Goal: Task Accomplishment & Management: Complete application form

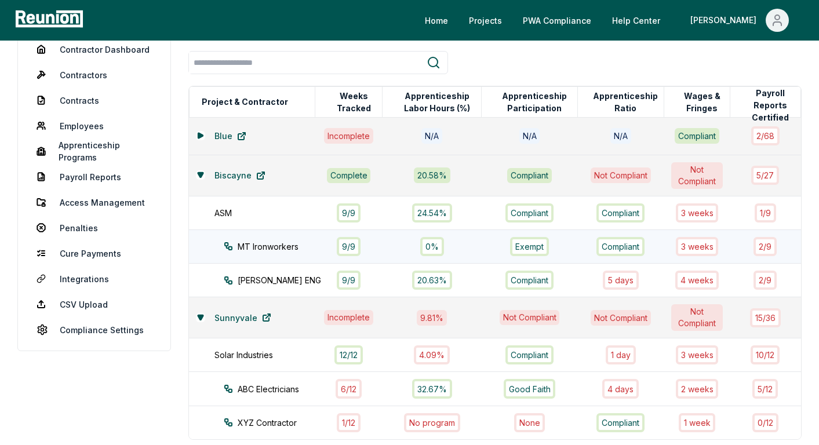
scroll to position [125, 0]
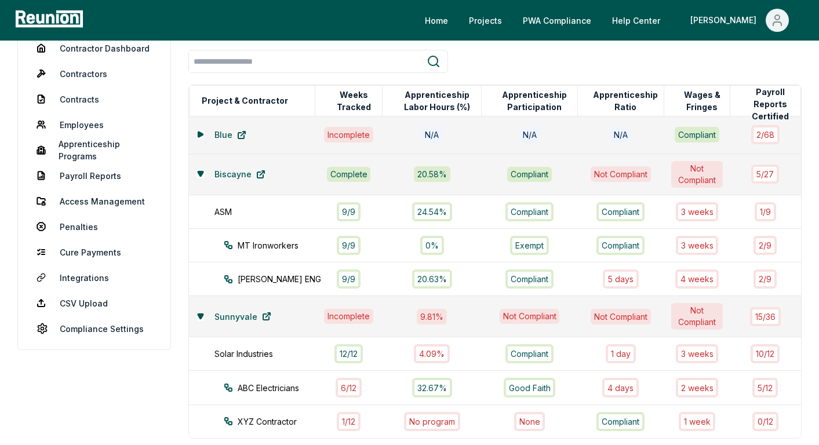
click at [206, 184] on td "Biscayne" at bounding box center [252, 174] width 126 height 41
click at [203, 175] on button at bounding box center [200, 173] width 9 height 9
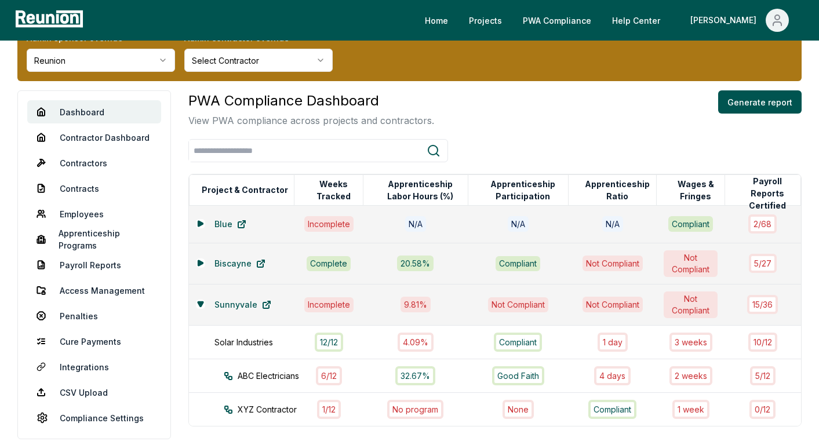
scroll to position [0, 0]
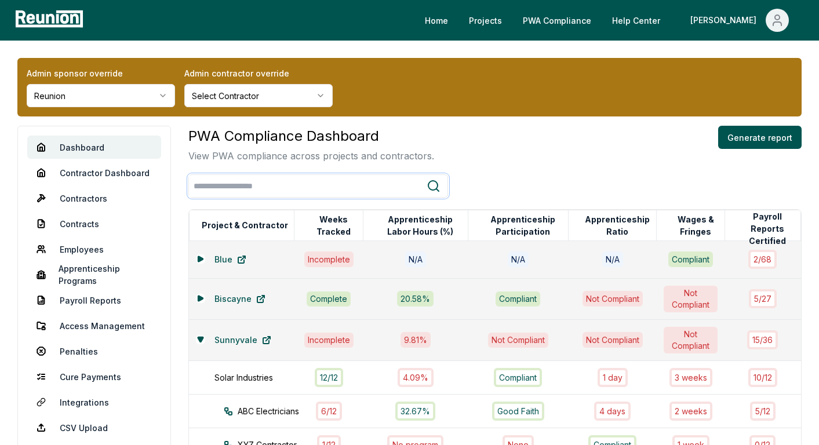
click at [317, 186] on input "search" at bounding box center [308, 186] width 238 height 21
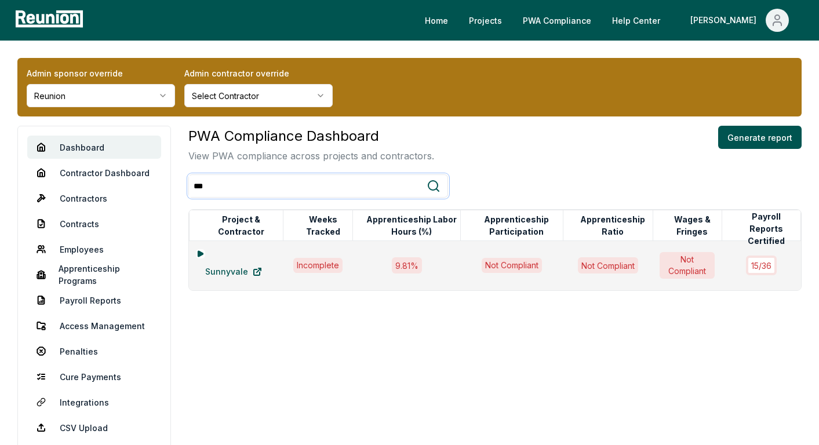
type input "***"
click at [296, 316] on div "PWA Compliance Dashboard View PWA compliance across projects and contractors. G…" at bounding box center [495, 300] width 614 height 349
click at [224, 272] on link "Sunnyvale" at bounding box center [233, 271] width 75 height 23
click at [199, 252] on icon at bounding box center [200, 253] width 5 height 5
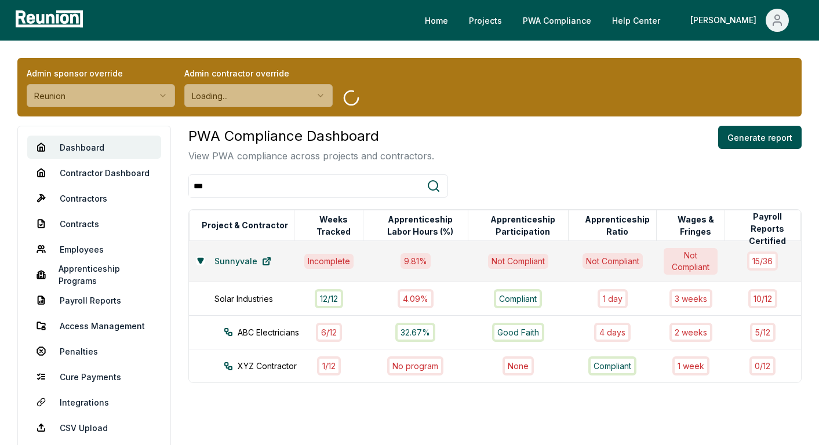
click at [579, 162] on div "PWA Compliance Dashboard View PWA compliance across projects and contractors. G…" at bounding box center [495, 144] width 614 height 37
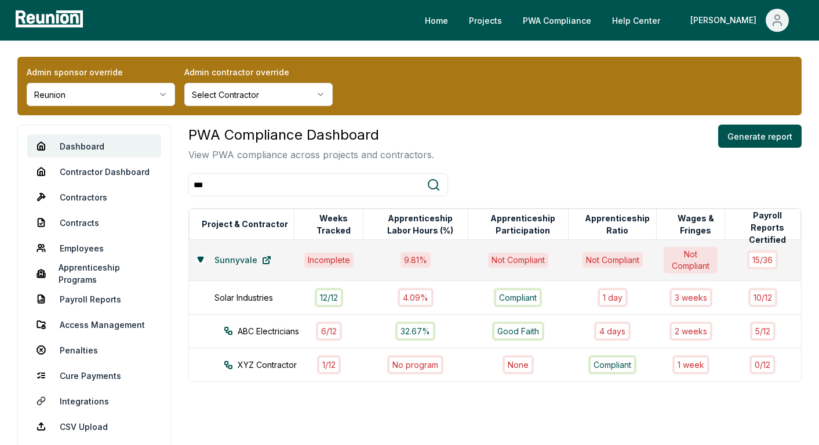
scroll to position [5, 0]
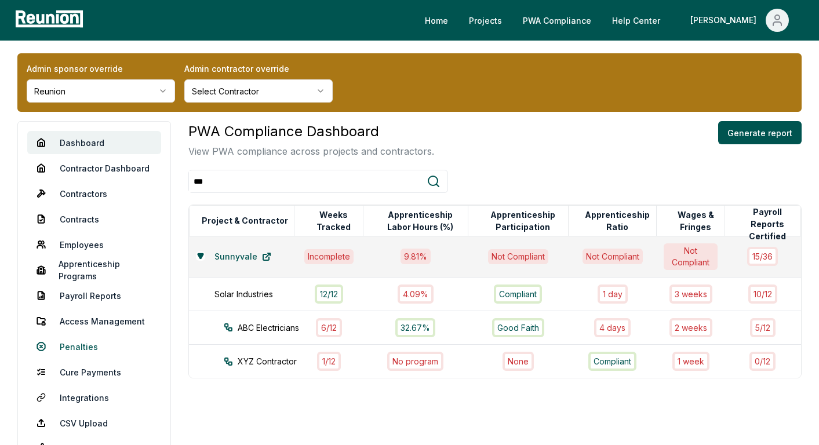
click at [72, 347] on link "Penalties" at bounding box center [94, 346] width 134 height 23
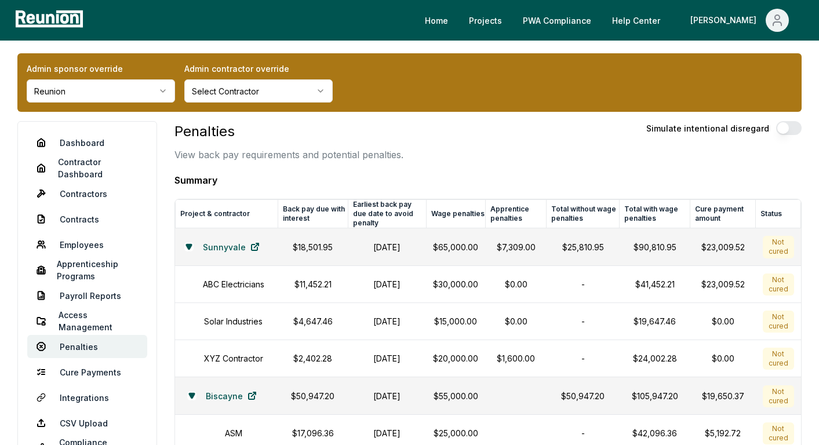
click at [597, 248] on p "$25,810.95" at bounding box center [583, 247] width 59 height 12
click at [582, 247] on p "$25,810.95" at bounding box center [583, 247] width 59 height 12
click at [509, 360] on p "$1,600.00" at bounding box center [515, 359] width 47 height 12
click at [588, 361] on td "-" at bounding box center [583, 358] width 73 height 37
click at [524, 360] on p "$1,600.00" at bounding box center [515, 359] width 47 height 12
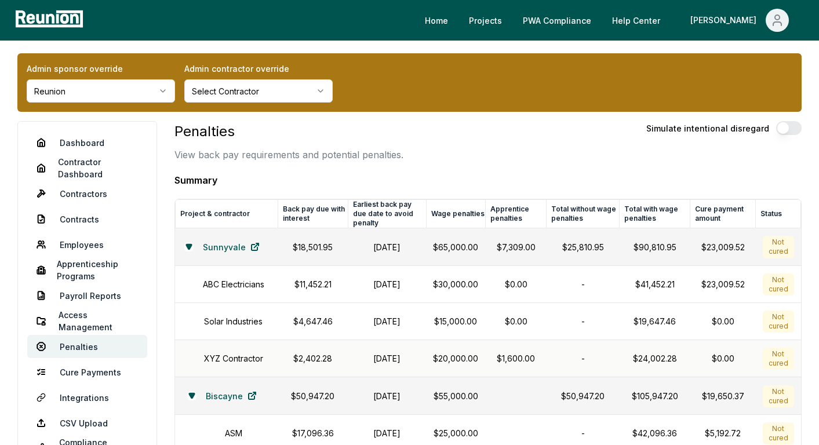
click at [515, 356] on p "$1,600.00" at bounding box center [515, 359] width 47 height 12
click at [499, 359] on p "$1,600.00" at bounding box center [515, 359] width 47 height 12
drag, startPoint x: 499, startPoint y: 359, endPoint x: 512, endPoint y: 361, distance: 12.3
click at [499, 359] on p "$1,600.00" at bounding box center [515, 359] width 47 height 12
click at [512, 361] on p "$1,600.00" at bounding box center [515, 359] width 47 height 12
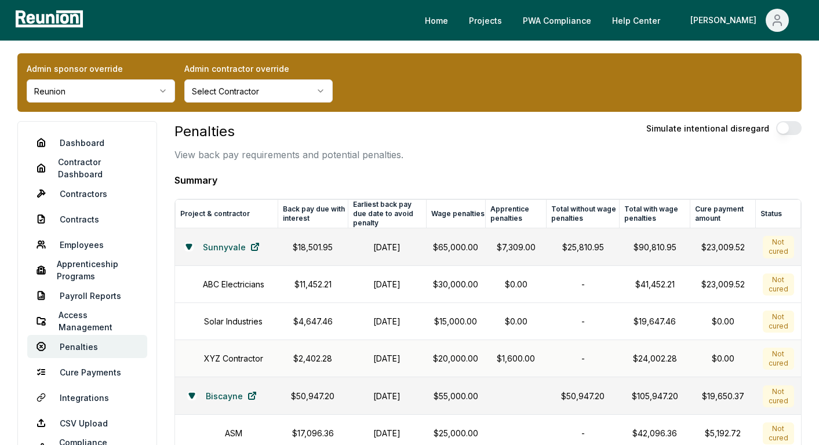
click at [532, 362] on p "$1,600.00" at bounding box center [515, 359] width 47 height 12
click at [494, 249] on p "$7,309.00" at bounding box center [515, 247] width 47 height 12
click at [189, 394] on icon at bounding box center [191, 396] width 5 height 5
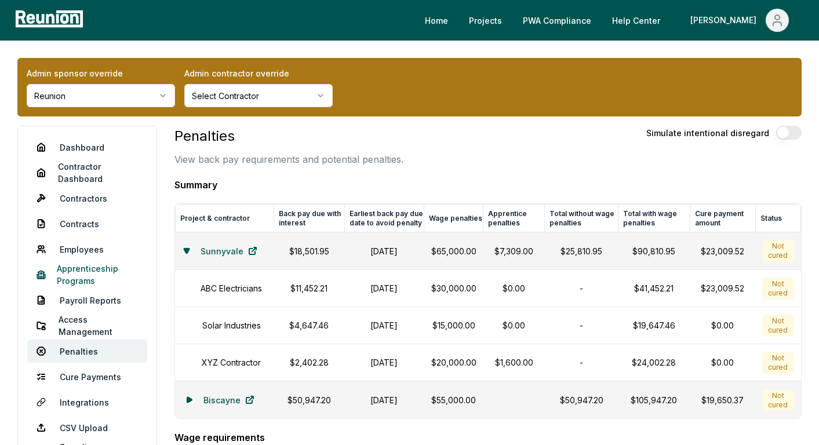
click at [63, 280] on link "Apprenticeship Programs" at bounding box center [87, 274] width 120 height 23
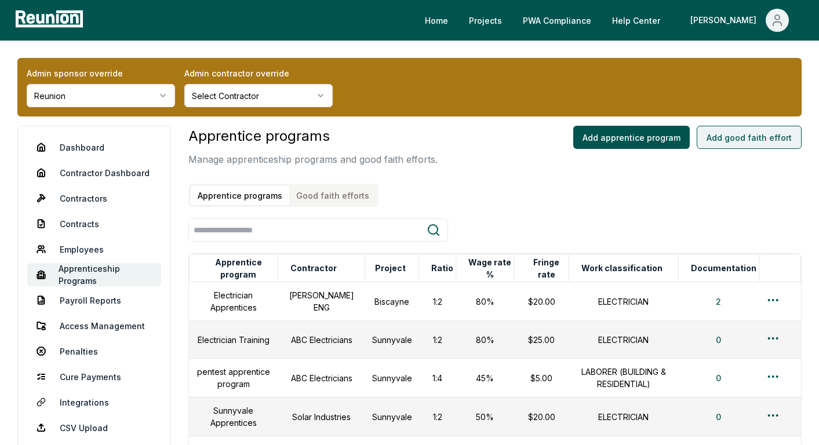
click at [761, 132] on button "Add good faith effort" at bounding box center [749, 137] width 105 height 23
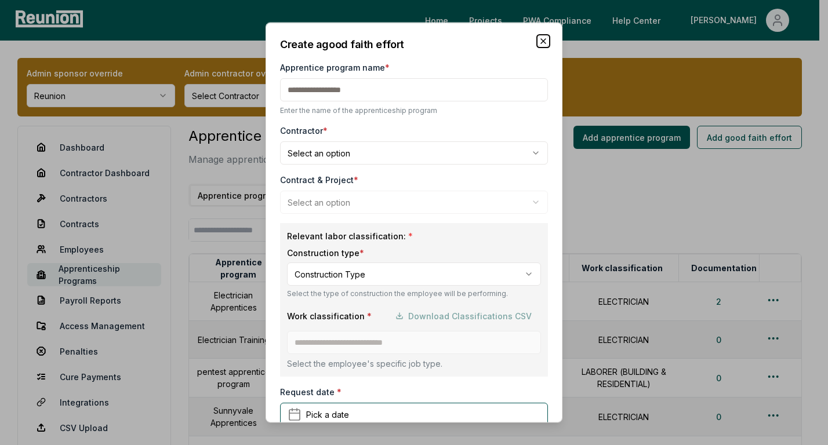
click at [539, 38] on icon "button" at bounding box center [543, 41] width 9 height 9
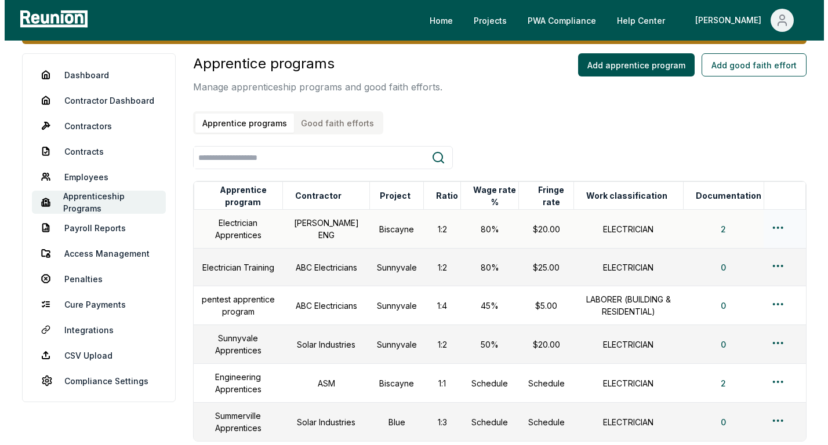
scroll to position [73, 0]
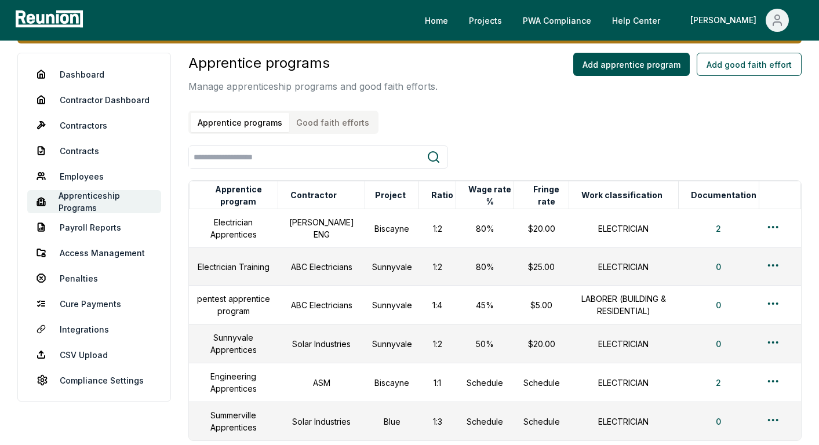
click at [344, 126] on button "Good faith efforts" at bounding box center [332, 122] width 87 height 19
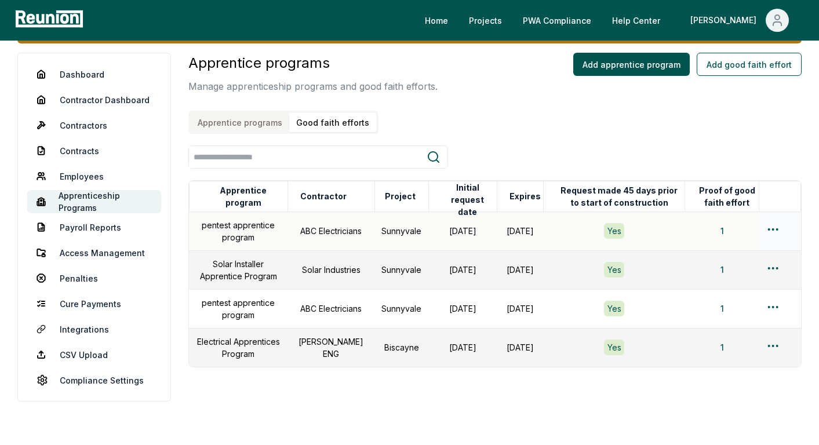
click at [774, 228] on html "Please visit us on your desktop We're working on making our marketplace mobile-…" at bounding box center [409, 202] width 819 height 551
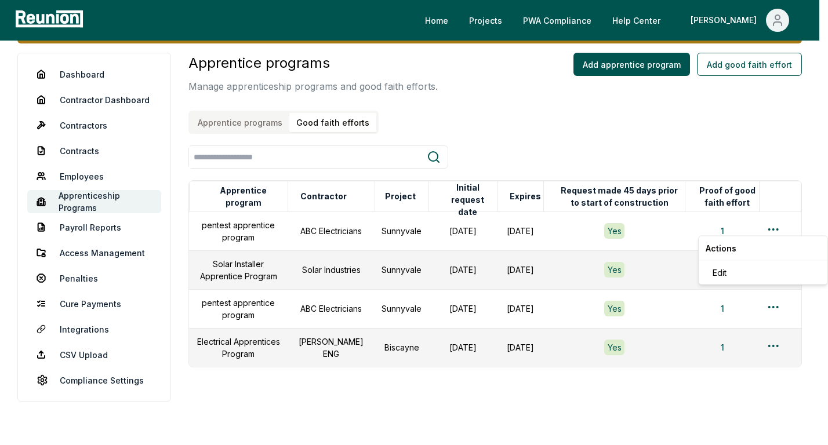
click at [791, 158] on html "Please visit us on your desktop We're working on making our marketplace mobile-…" at bounding box center [414, 202] width 828 height 551
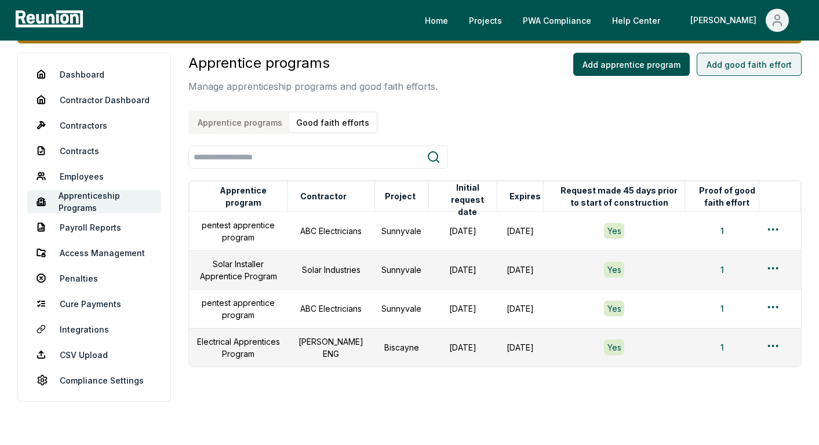
click at [748, 64] on button "Add good faith effort" at bounding box center [749, 64] width 105 height 23
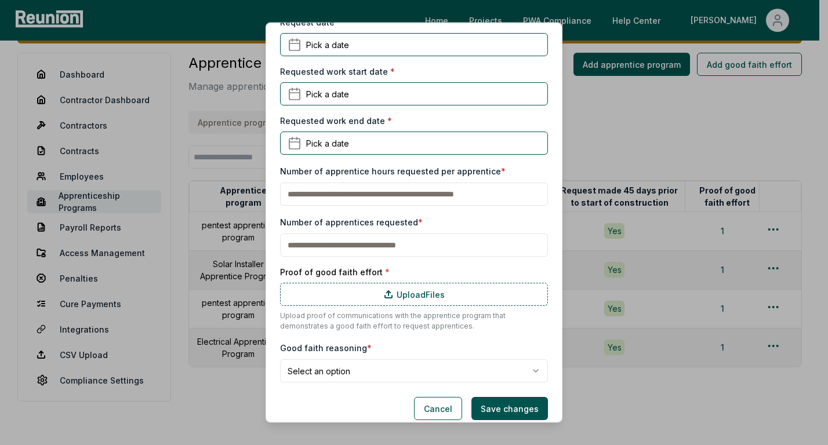
scroll to position [368, 0]
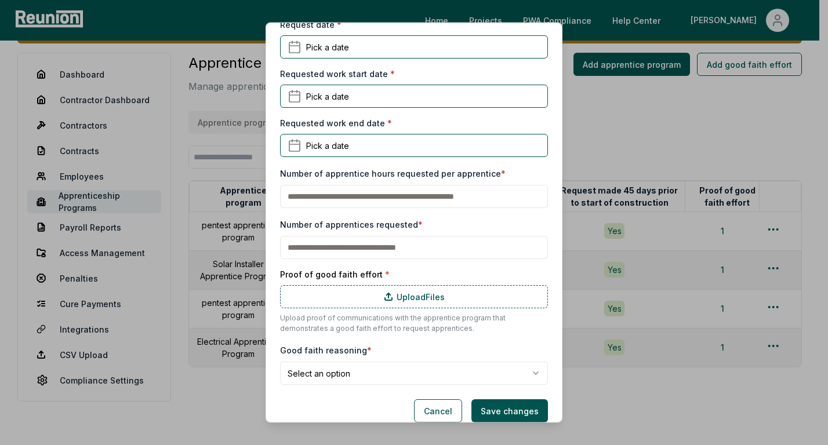
click at [517, 371] on body "Please visit us on your desktop We're working on making our marketplace mobile-…" at bounding box center [409, 202] width 819 height 551
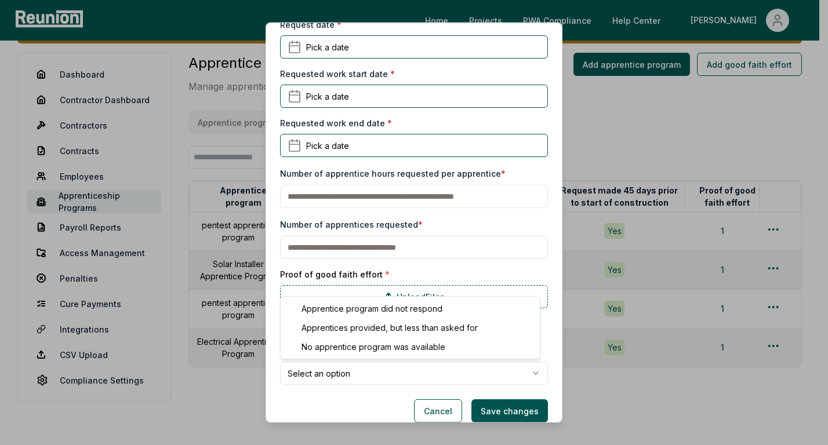
select select "**********"
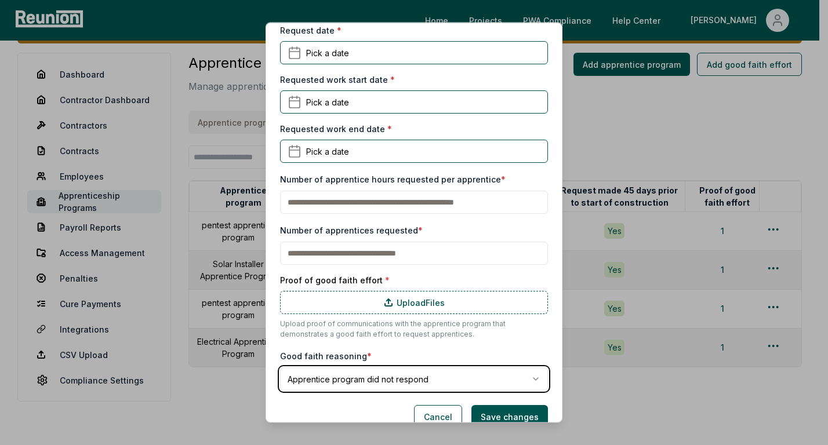
scroll to position [360, 0]
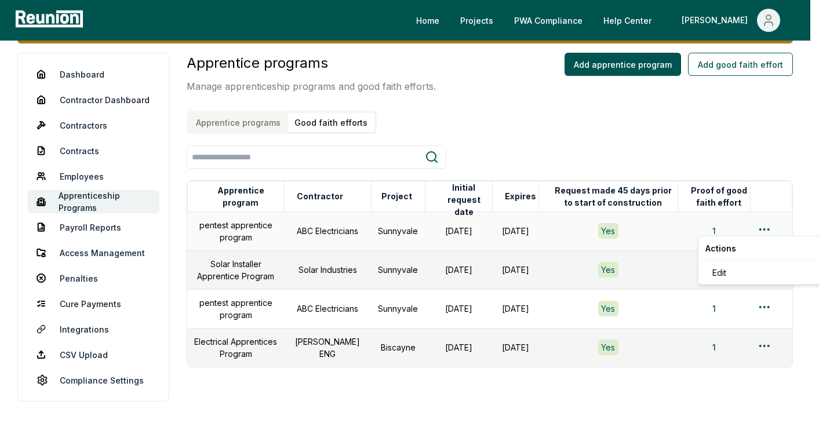
click at [770, 229] on html "Please visit us on your desktop We're working on making our marketplace mobile-…" at bounding box center [409, 202] width 819 height 551
click at [768, 50] on html "Please visit us on your desktop We're working on making our marketplace mobile-…" at bounding box center [414, 202] width 828 height 551
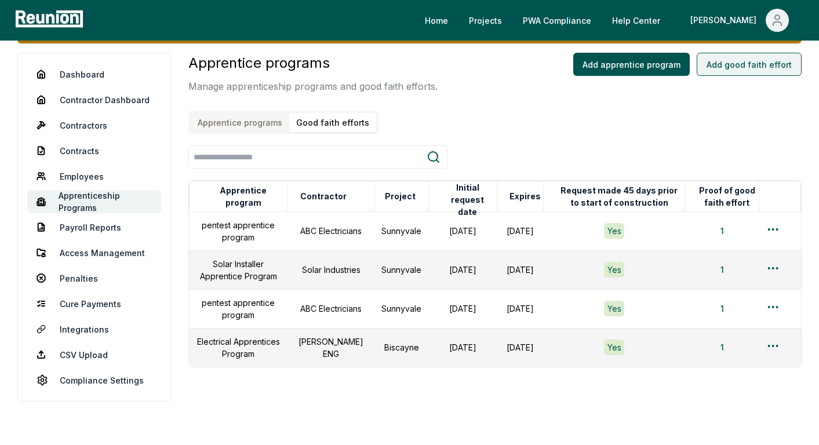
click at [767, 56] on button "Add good faith effort" at bounding box center [749, 64] width 105 height 23
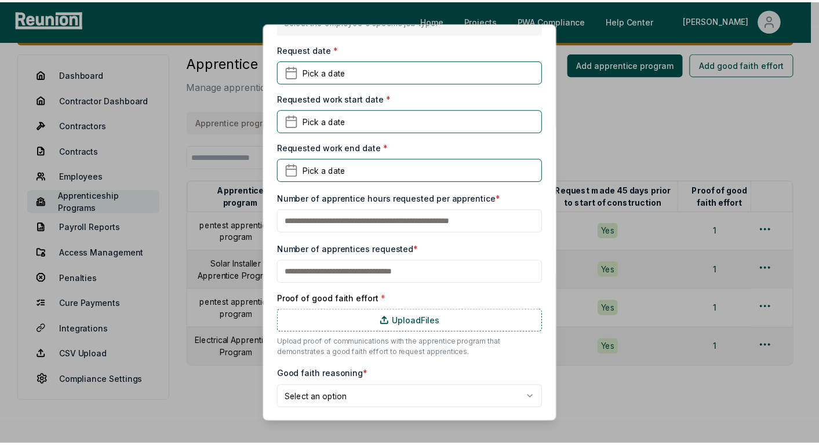
scroll to position [345, 0]
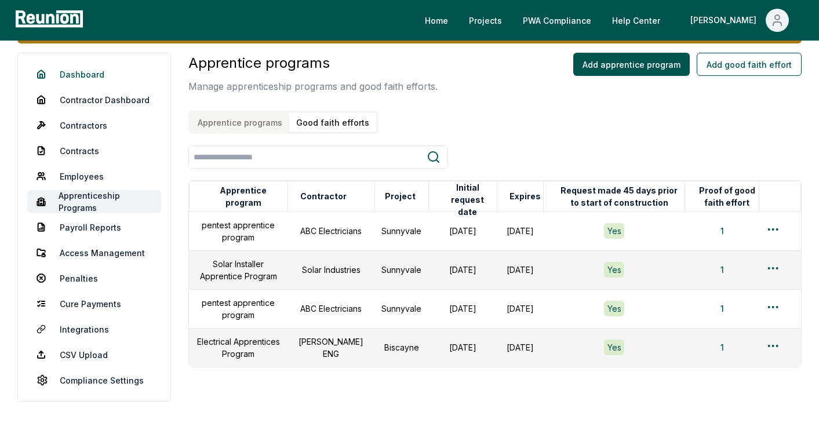
click at [89, 73] on link "Dashboard" at bounding box center [94, 74] width 134 height 23
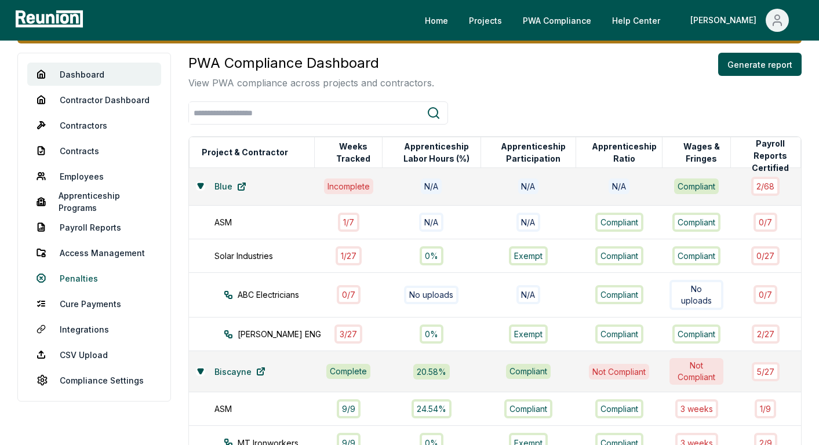
click at [77, 282] on link "Penalties" at bounding box center [94, 278] width 134 height 23
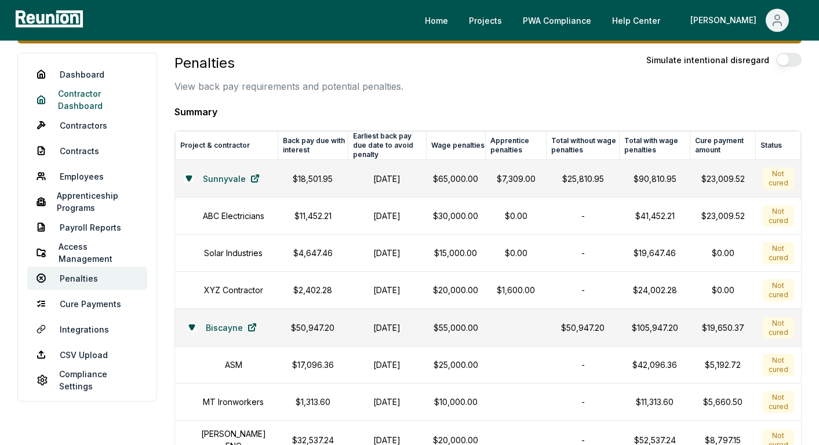
click at [70, 110] on link "Contractor Dashboard" at bounding box center [87, 99] width 120 height 23
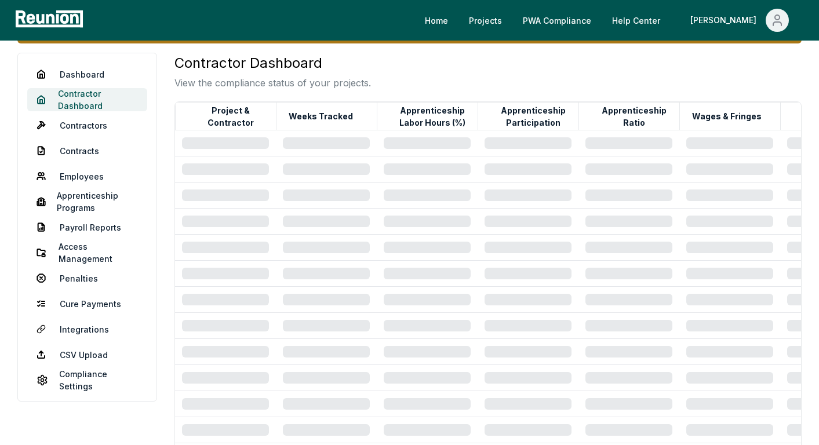
scroll to position [47, 0]
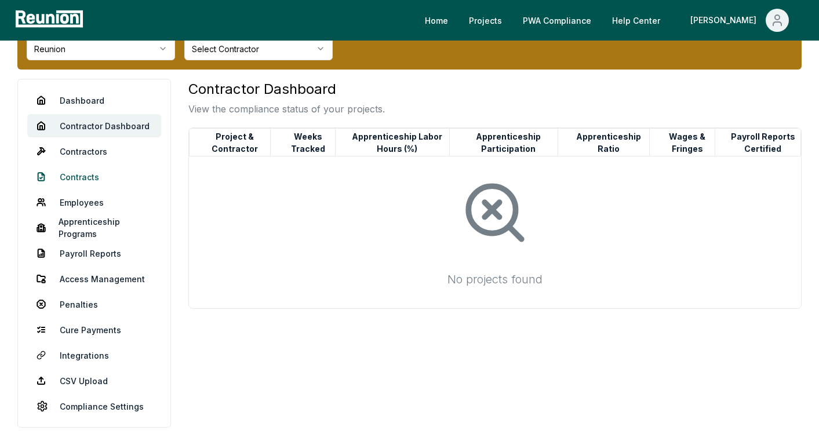
click at [75, 181] on link "Contracts" at bounding box center [94, 176] width 134 height 23
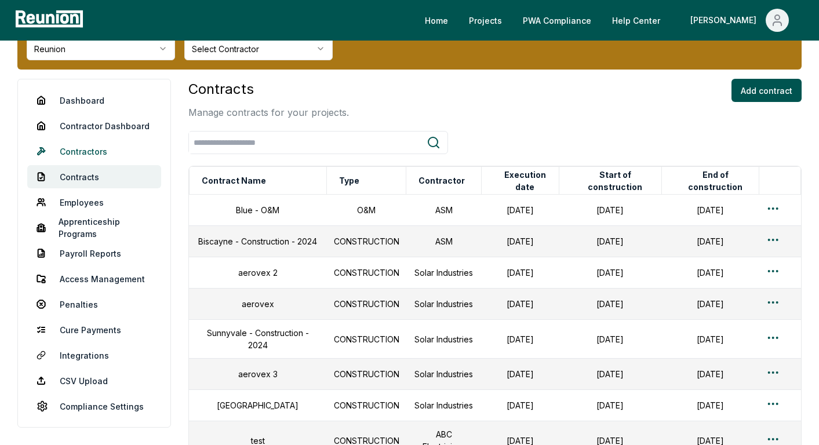
click at [83, 155] on link "Contractors" at bounding box center [94, 151] width 134 height 23
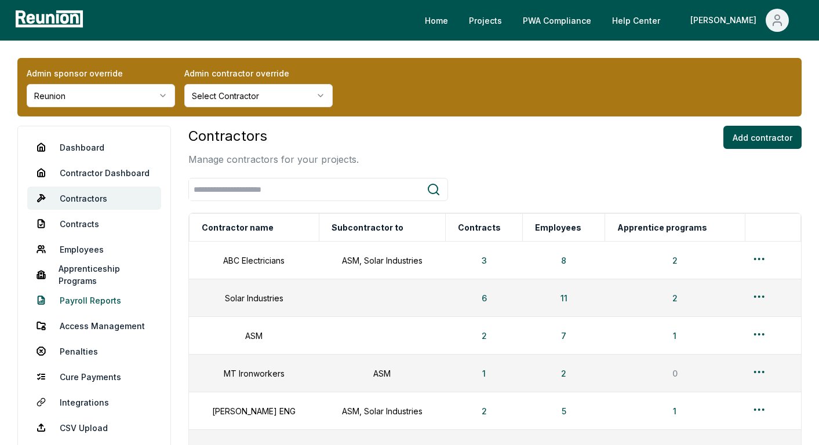
click at [90, 301] on link "Payroll Reports" at bounding box center [94, 300] width 134 height 23
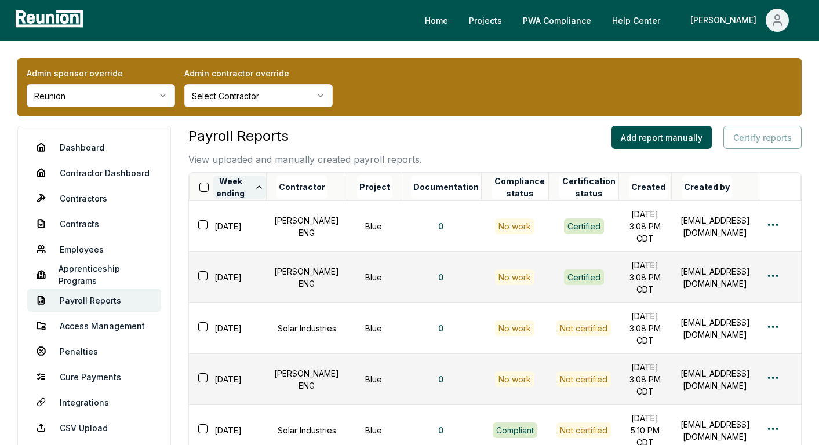
click at [251, 182] on button "Week ending" at bounding box center [239, 187] width 53 height 23
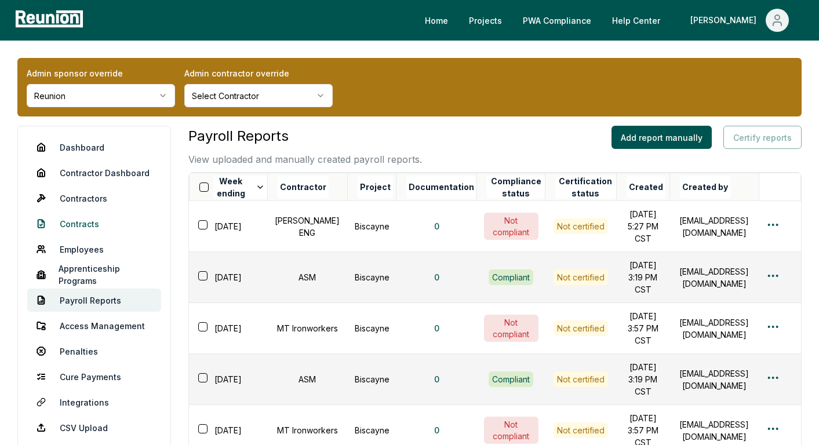
click at [74, 220] on link "Contracts" at bounding box center [94, 223] width 134 height 23
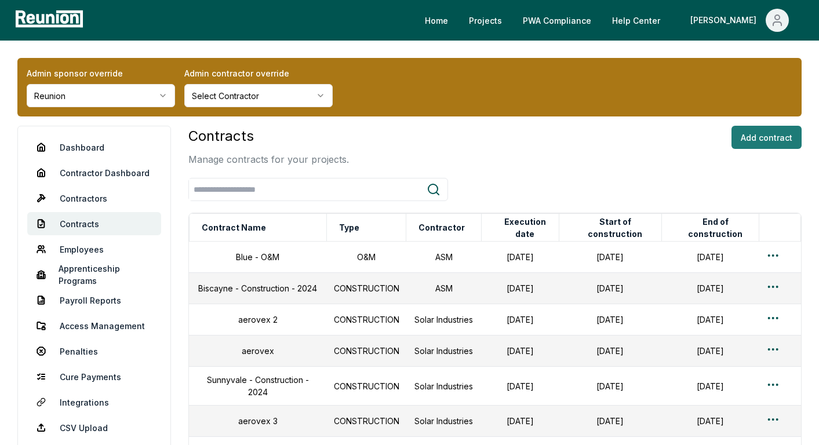
click at [771, 146] on button "Add contract" at bounding box center [767, 137] width 70 height 23
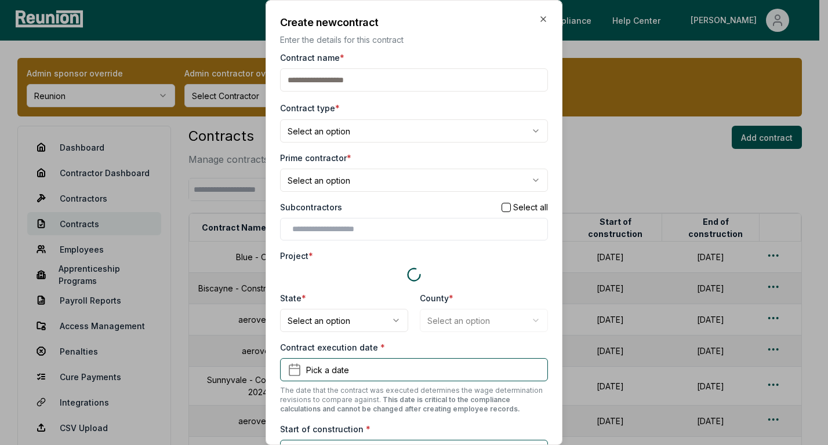
click at [465, 133] on body "Please visit us on your desktop We're working on making our marketplace mobile-…" at bounding box center [409, 309] width 819 height 618
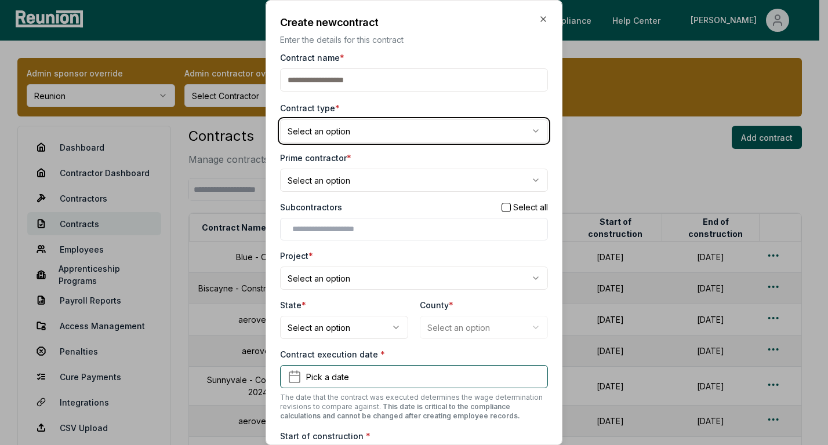
click at [460, 133] on body "Please visit us on your desktop We're working on making our marketplace mobile-…" at bounding box center [409, 309] width 819 height 618
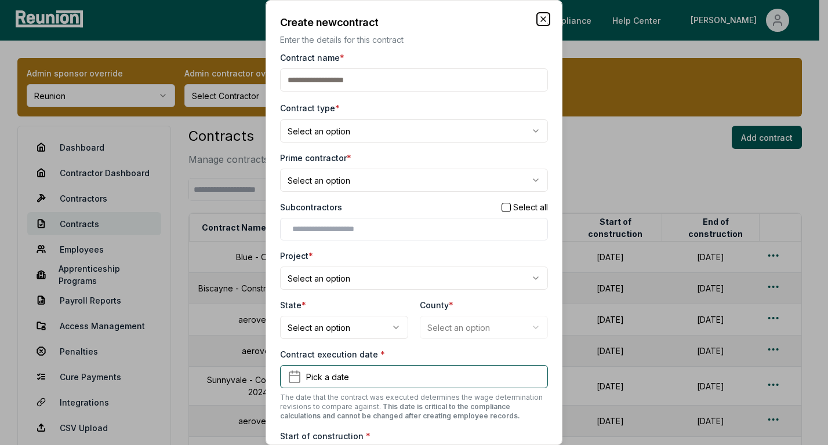
click at [541, 19] on icon "button" at bounding box center [543, 19] width 5 height 5
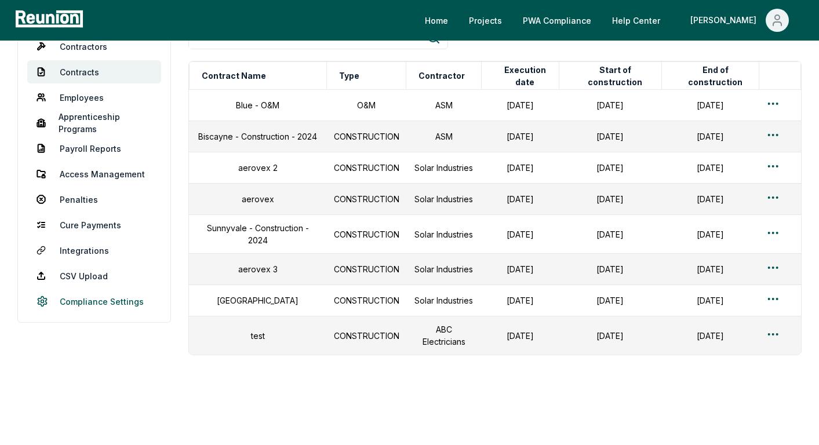
scroll to position [182, 0]
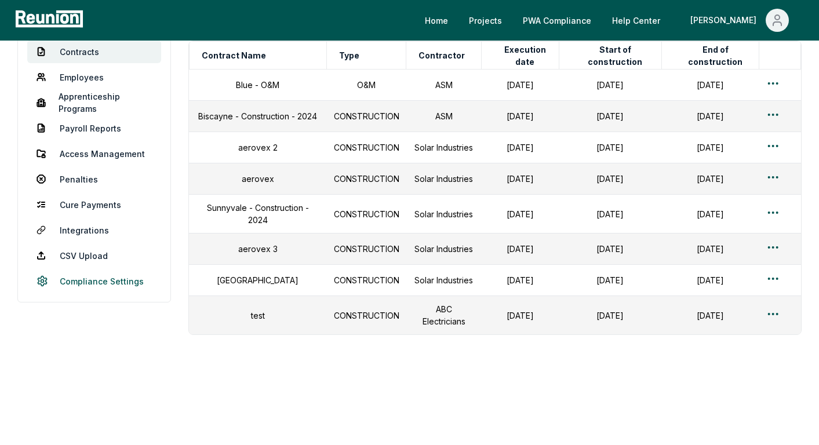
click at [114, 272] on link "Compliance Settings" at bounding box center [94, 281] width 134 height 23
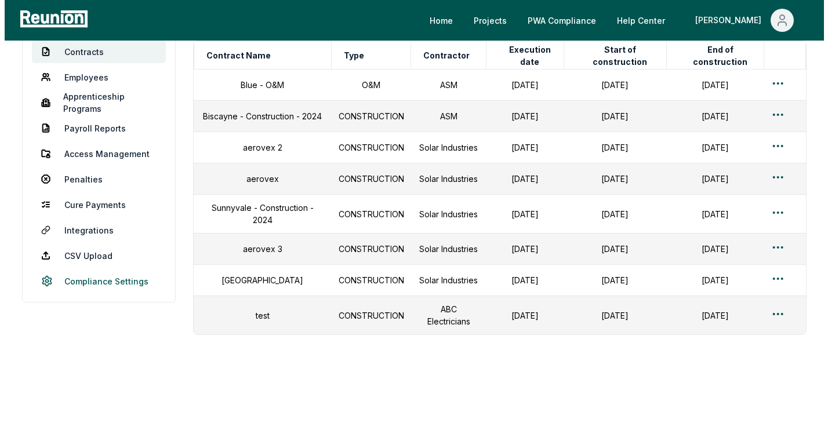
scroll to position [47, 0]
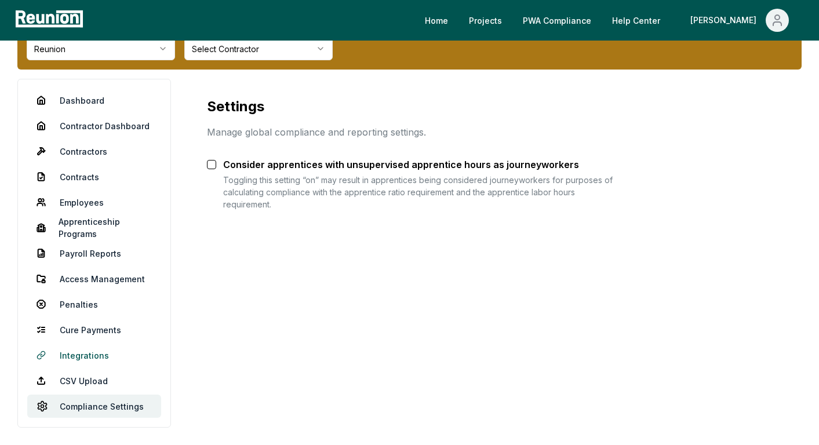
click at [91, 361] on link "Integrations" at bounding box center [94, 355] width 134 height 23
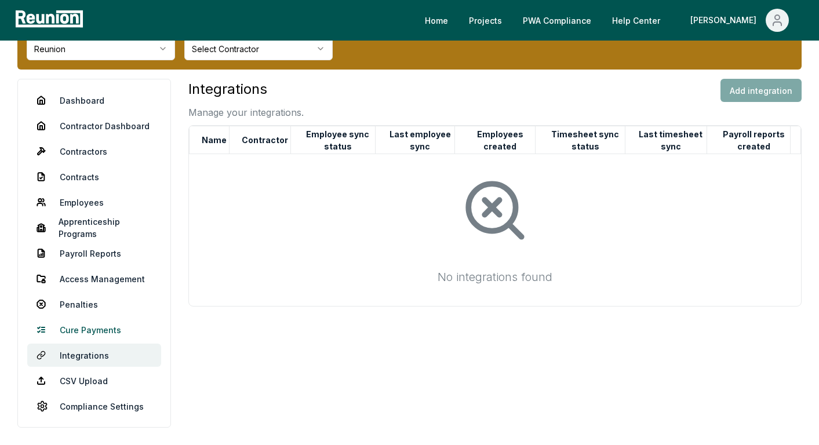
click at [90, 333] on link "Cure Payments" at bounding box center [94, 329] width 134 height 23
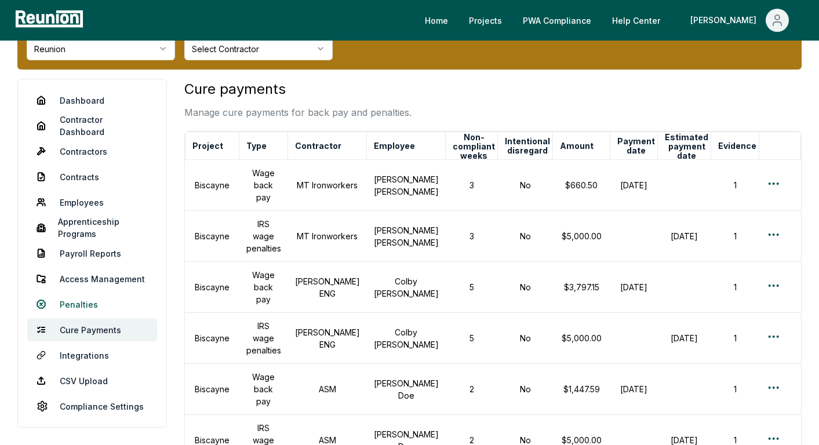
click at [74, 303] on link "Penalties" at bounding box center [92, 304] width 130 height 23
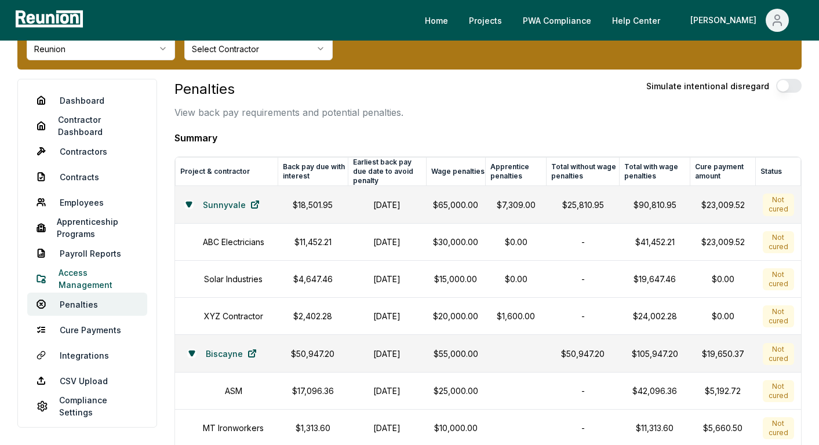
click at [78, 290] on link "Access Management" at bounding box center [87, 278] width 120 height 23
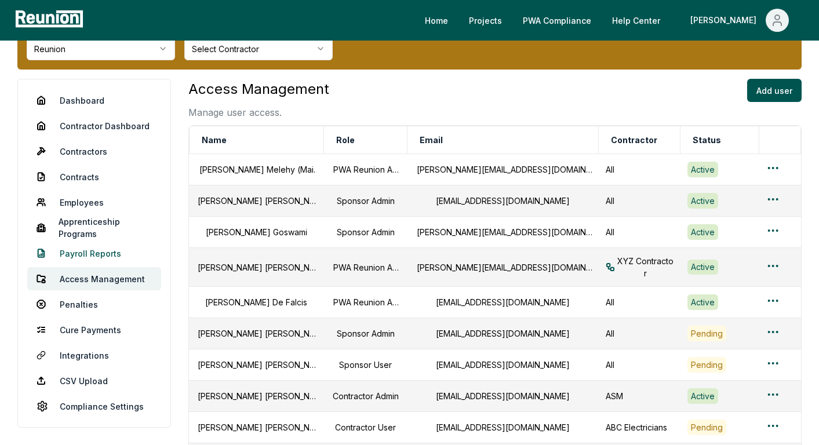
click at [78, 253] on link "Payroll Reports" at bounding box center [94, 253] width 134 height 23
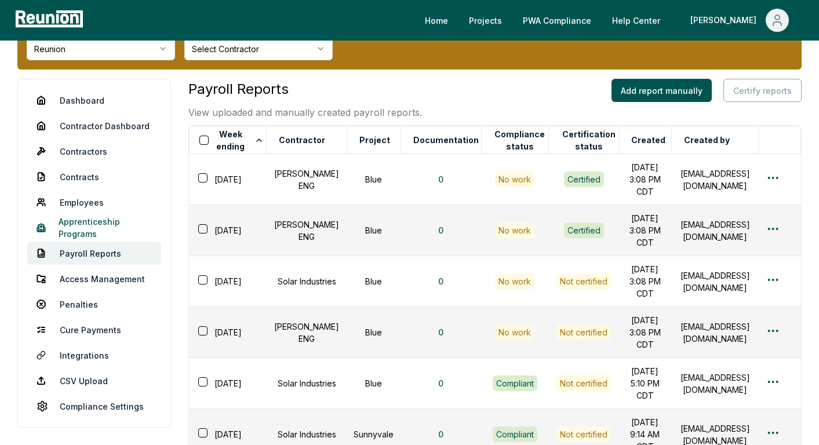
click at [90, 238] on link "Apprenticeship Programs" at bounding box center [94, 227] width 134 height 23
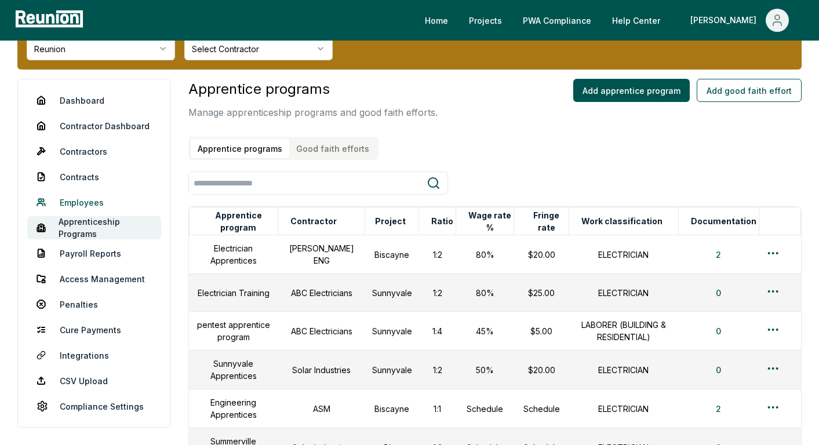
click at [89, 201] on link "Employees" at bounding box center [94, 202] width 134 height 23
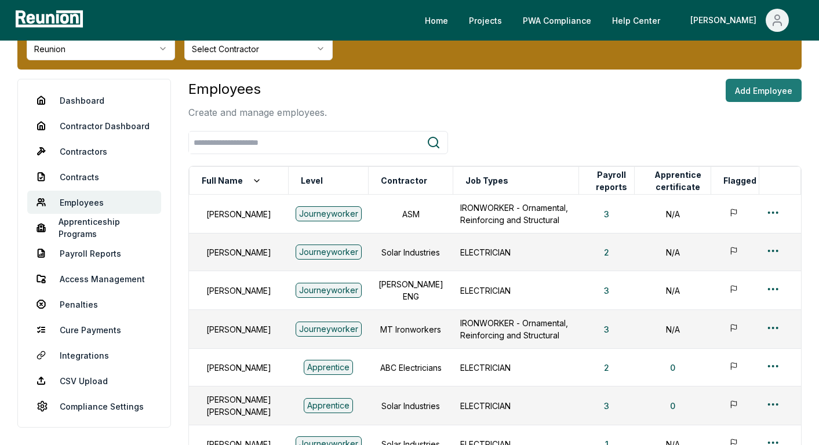
click at [773, 96] on button "Add Employee" at bounding box center [764, 90] width 76 height 23
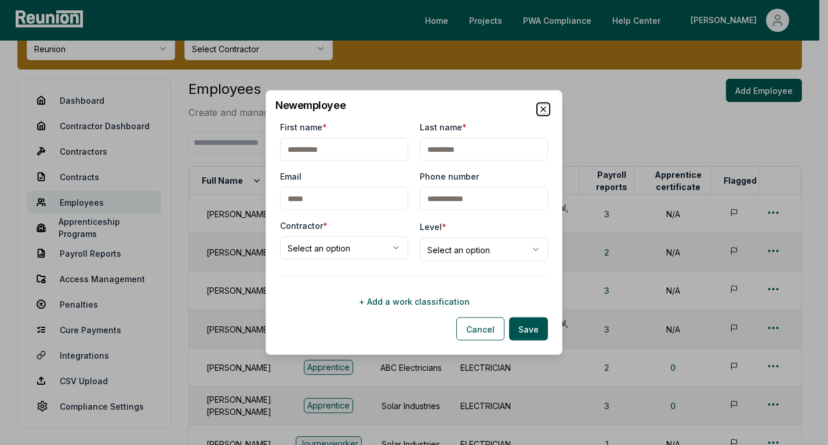
click at [546, 108] on icon "button" at bounding box center [543, 109] width 9 height 9
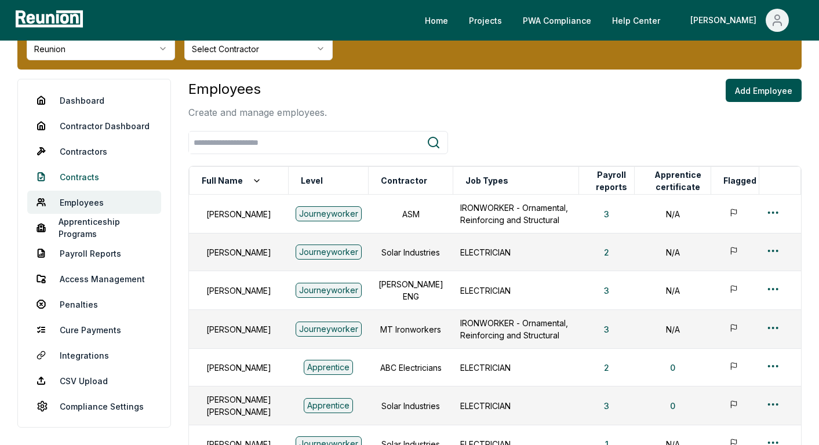
click at [86, 178] on link "Contracts" at bounding box center [94, 176] width 134 height 23
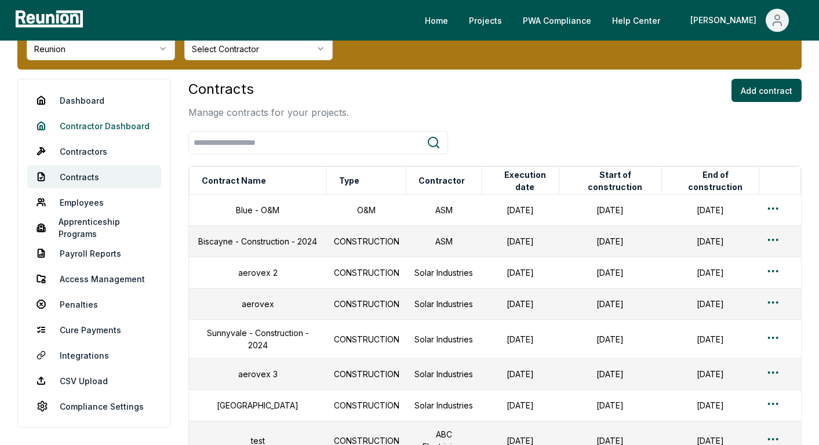
click at [81, 124] on link "Contractor Dashboard" at bounding box center [94, 125] width 134 height 23
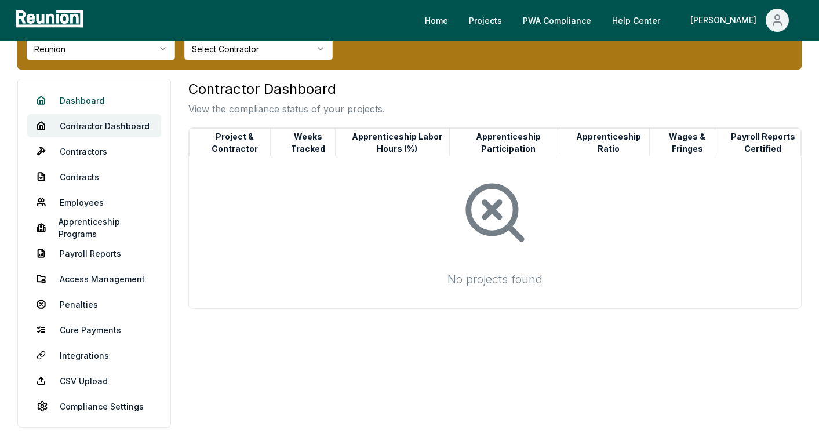
click at [86, 95] on link "Dashboard" at bounding box center [94, 100] width 134 height 23
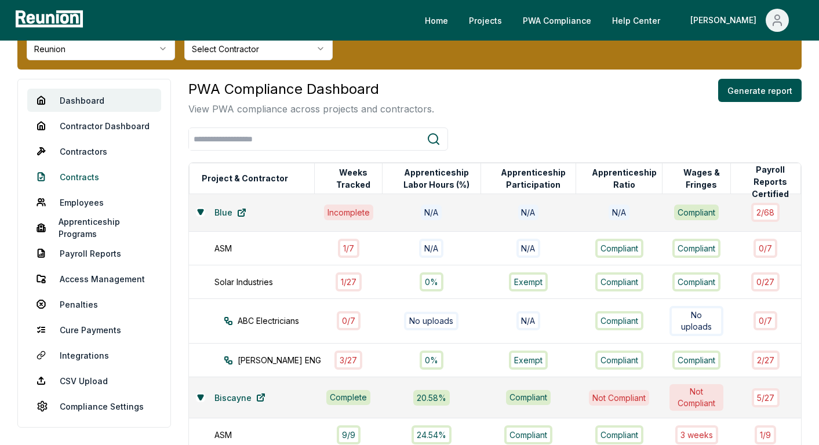
click at [75, 178] on link "Contracts" at bounding box center [94, 176] width 134 height 23
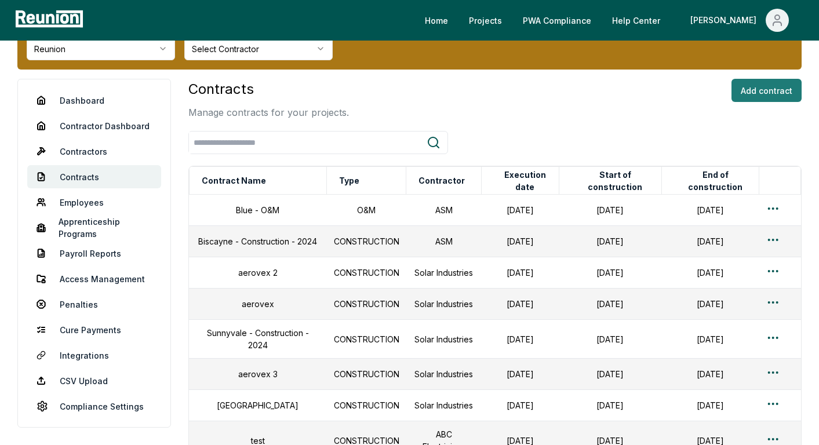
click at [751, 96] on button "Add contract" at bounding box center [767, 90] width 70 height 23
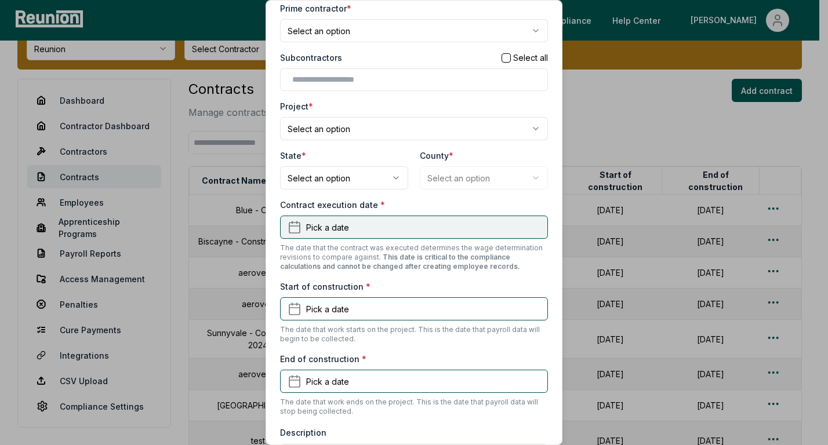
scroll to position [149, 0]
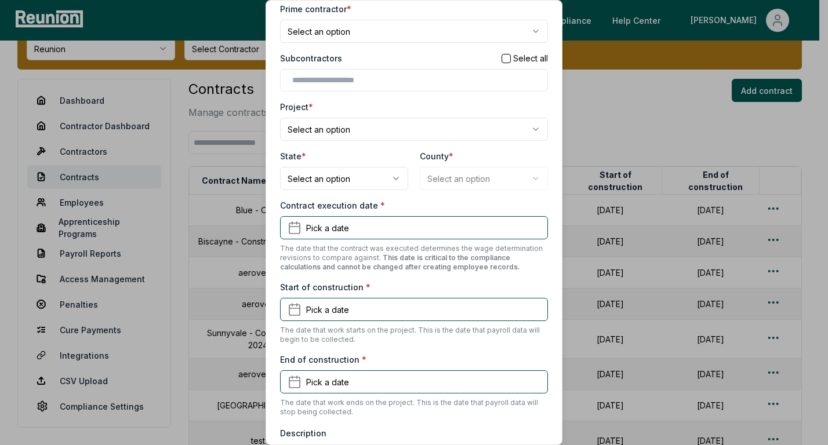
click at [386, 130] on body "Please visit us on your desktop We're working on making our marketplace mobile-…" at bounding box center [409, 262] width 819 height 618
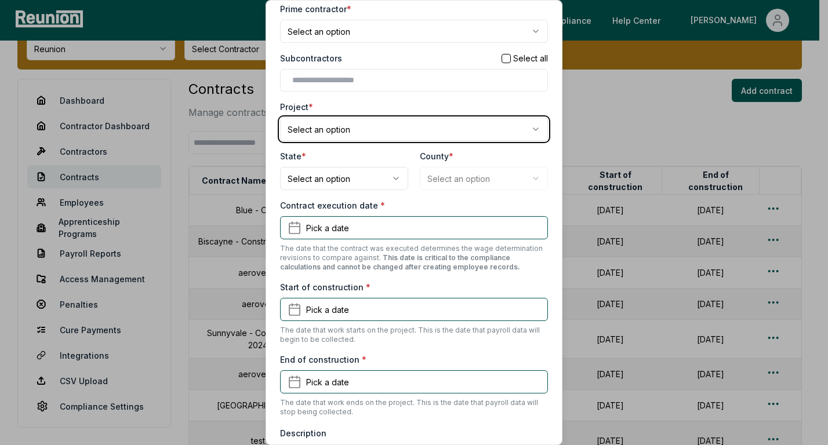
click at [499, 98] on body "Please visit us on your desktop We're working on making our marketplace mobile-…" at bounding box center [409, 262] width 819 height 618
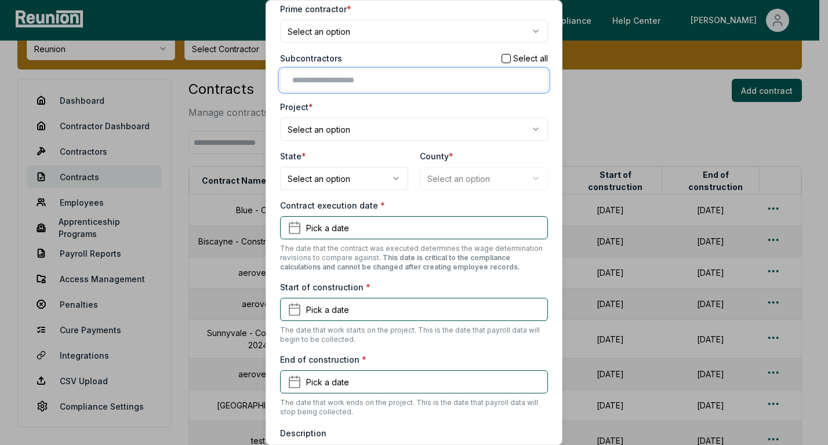
click at [455, 84] on input "text" at bounding box center [416, 80] width 248 height 12
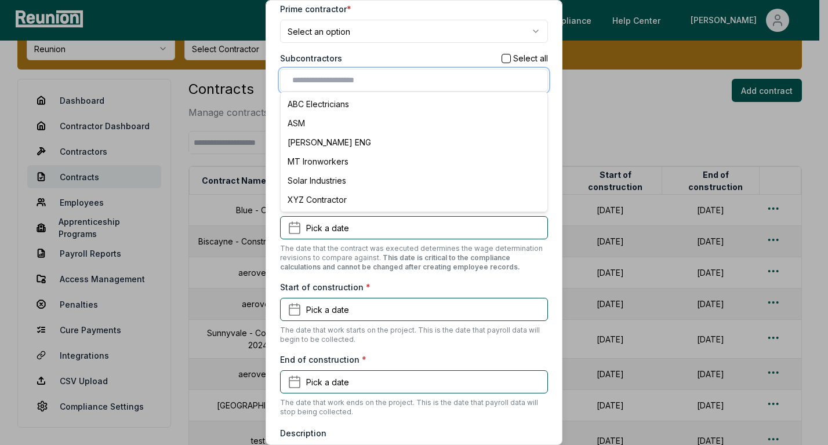
click at [455, 84] on input "text" at bounding box center [416, 80] width 248 height 12
click at [547, 233] on div "**********" at bounding box center [414, 222] width 297 height 445
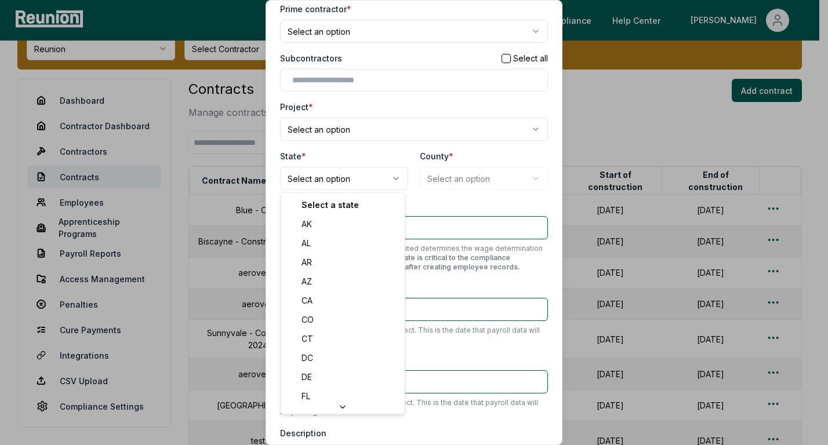
click at [369, 182] on body "Please visit us on your desktop We're working on making our marketplace mobile-…" at bounding box center [409, 262] width 819 height 618
click at [489, 179] on body "Please visit us on your desktop We're working on making our marketplace mobile-…" at bounding box center [409, 262] width 819 height 618
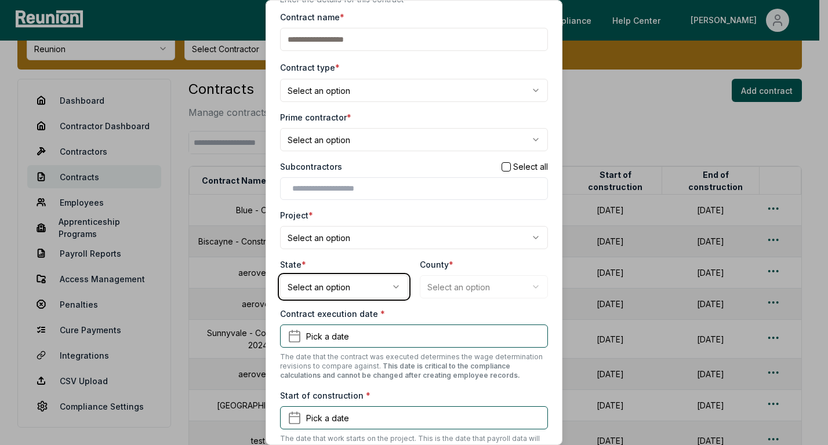
scroll to position [0, 0]
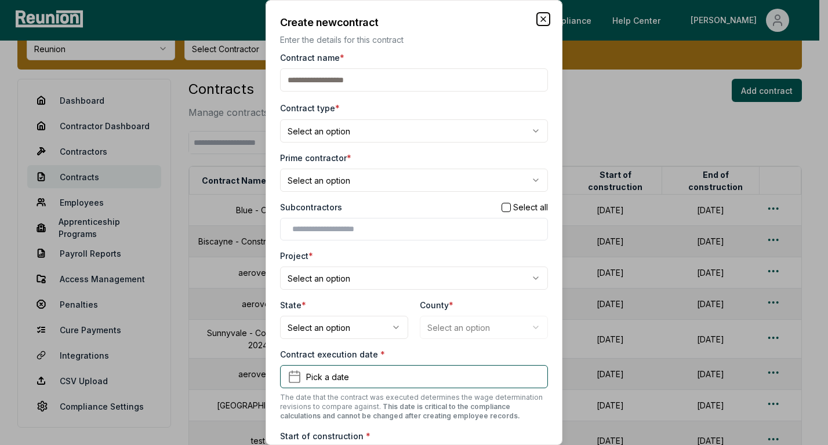
click at [539, 15] on icon "button" at bounding box center [543, 18] width 9 height 9
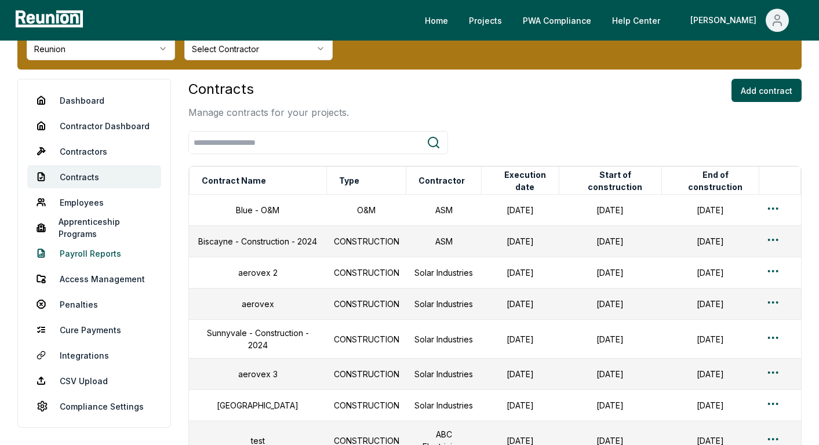
click at [84, 250] on link "Payroll Reports" at bounding box center [94, 253] width 134 height 23
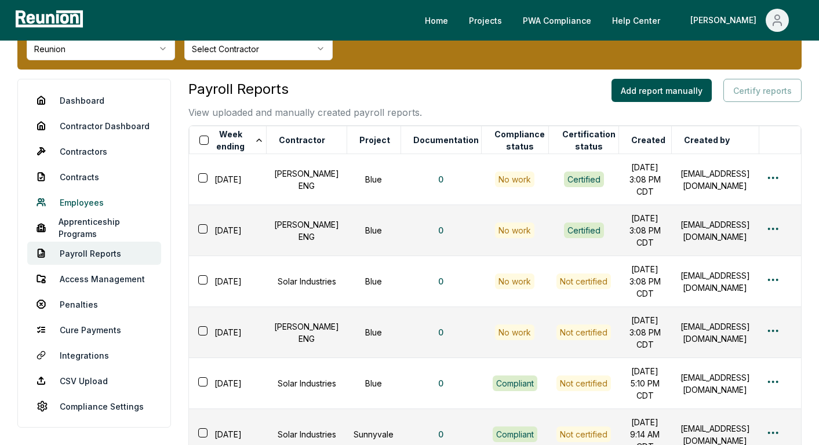
click at [83, 201] on link "Employees" at bounding box center [94, 202] width 134 height 23
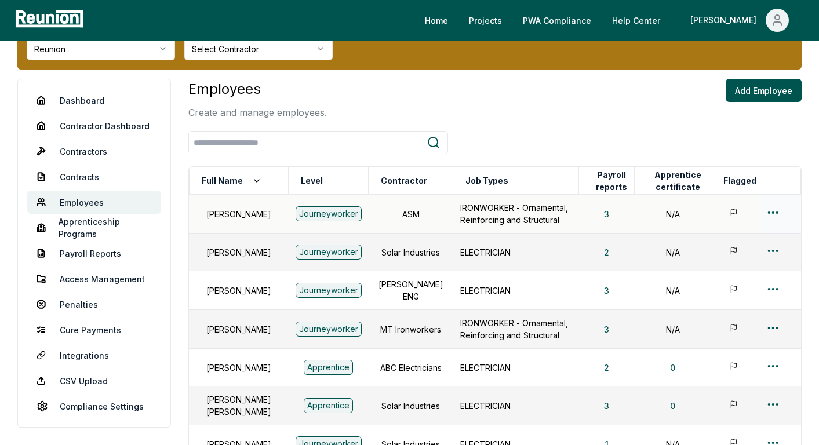
click at [299, 216] on div "Journeyworker" at bounding box center [329, 213] width 66 height 15
click at [769, 99] on button "Add Employee" at bounding box center [764, 90] width 76 height 23
